Goal: Navigation & Orientation: Find specific page/section

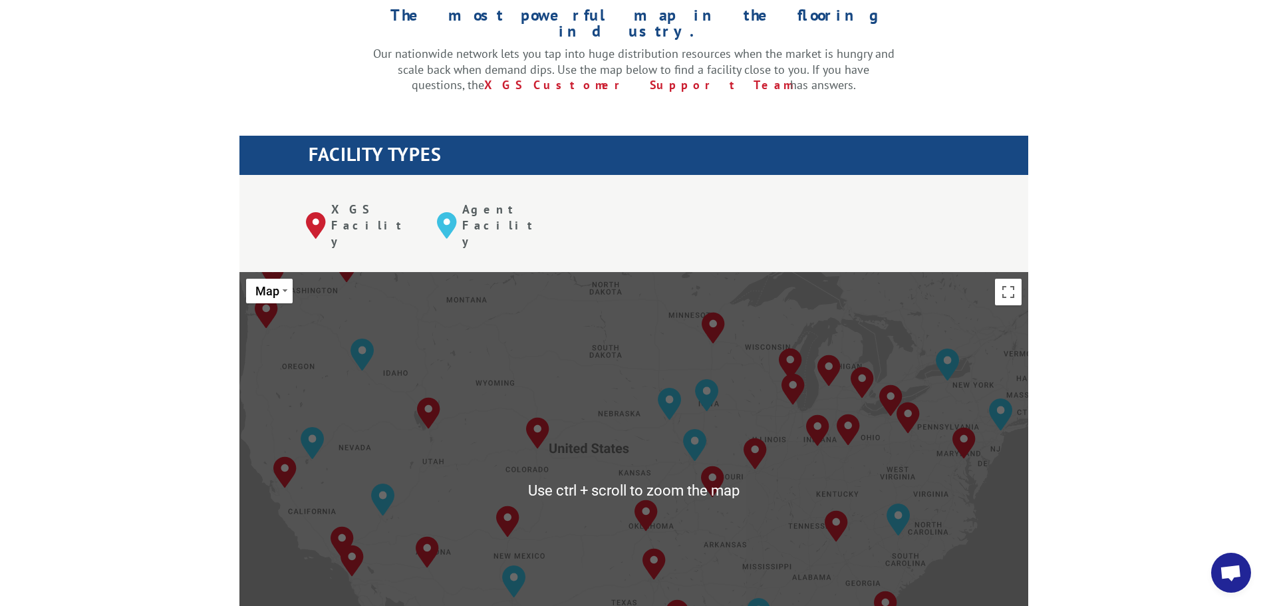
scroll to position [399, 0]
